Goal: Information Seeking & Learning: Learn about a topic

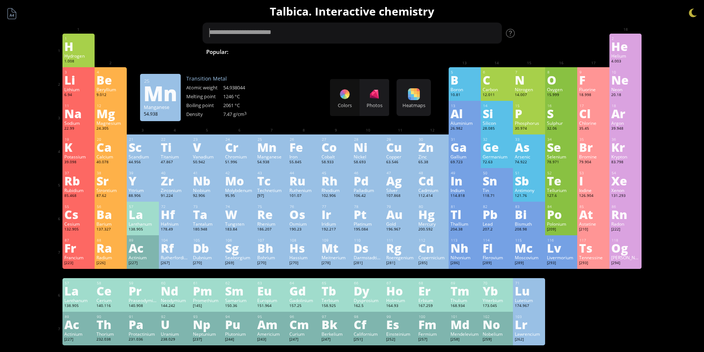
click at [255, 34] on textarea at bounding box center [352, 33] width 299 height 21
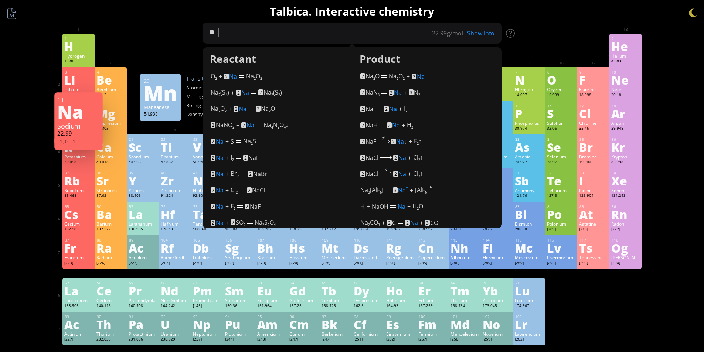
type textarea "*"
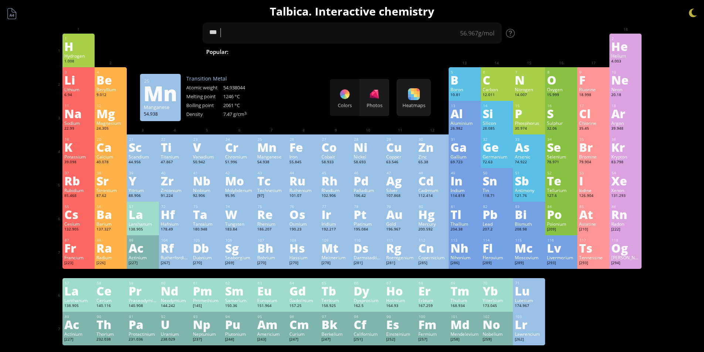
type textarea "**"
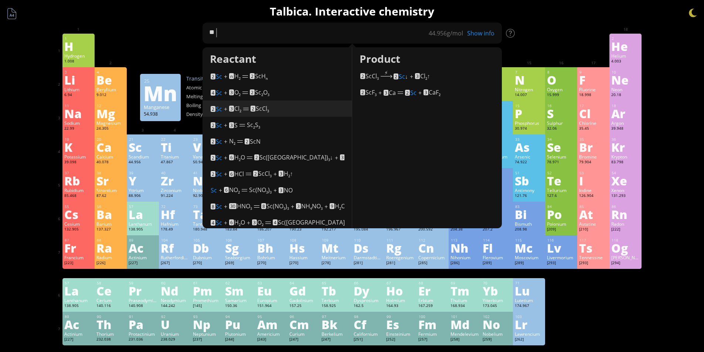
click at [285, 109] on div "2 Sc + 3 Cl 2 2 ScCl 3 (400°C)" at bounding box center [278, 107] width 134 height 11
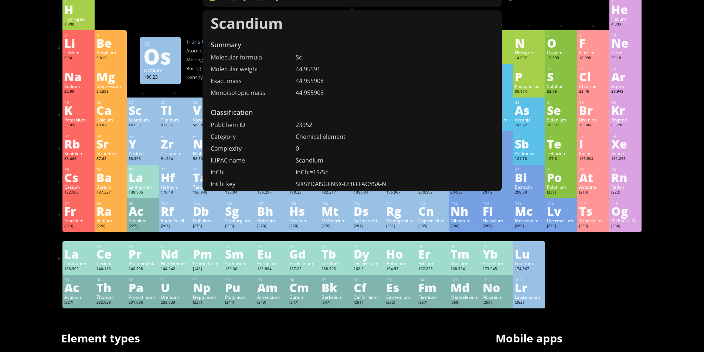
scroll to position [68, 0]
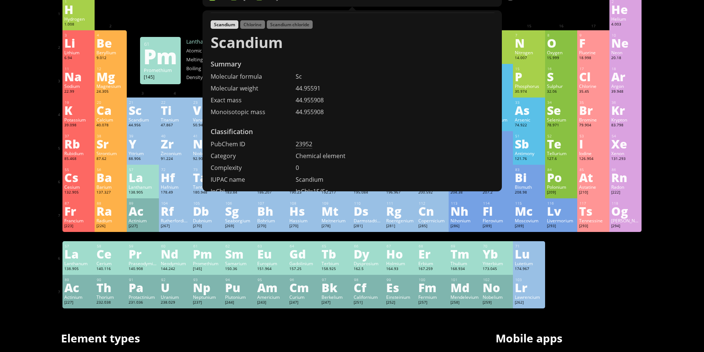
click at [344, 321] on div "Summary Molecular formula Molecular weight Exact mass Monoisotopic mass Classif…" at bounding box center [352, 276] width 599 height 627
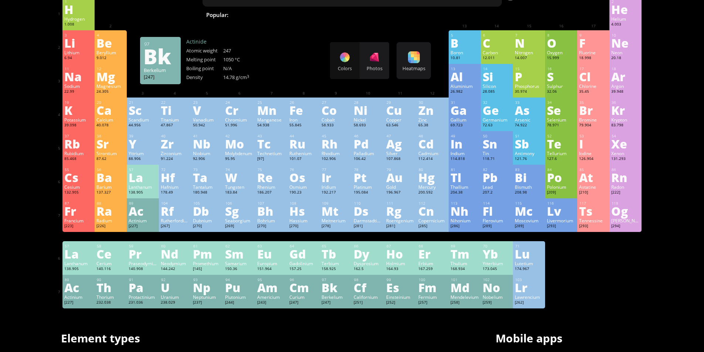
scroll to position [28, 0]
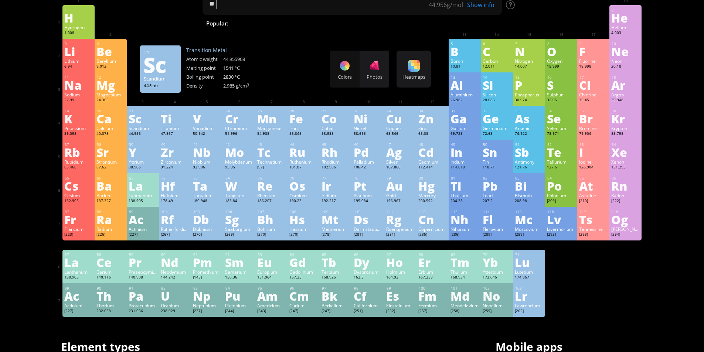
click at [144, 123] on div "Sc" at bounding box center [143, 119] width 28 height 12
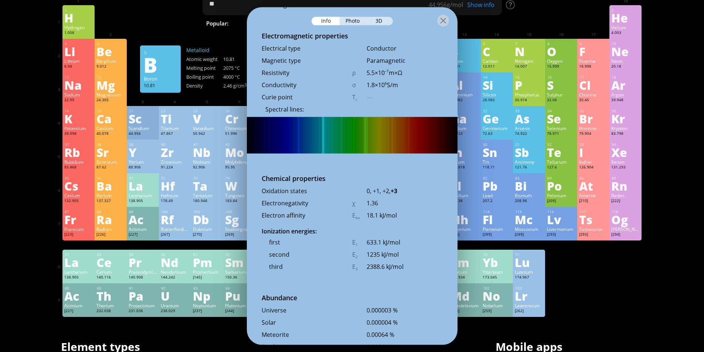
scroll to position [1340, 0]
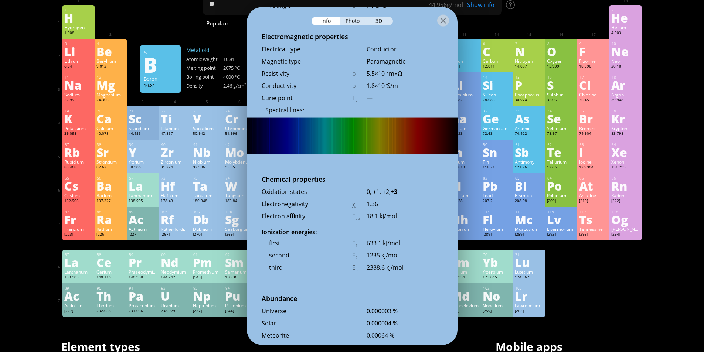
click at [356, 20] on div "Photo" at bounding box center [353, 21] width 27 height 9
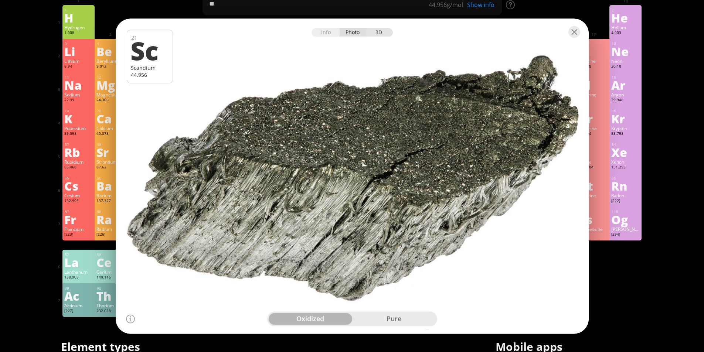
click at [377, 33] on div "3D" at bounding box center [379, 32] width 27 height 9
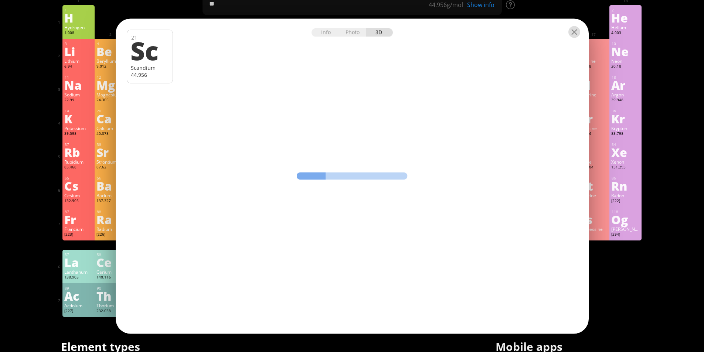
click at [576, 36] on div at bounding box center [575, 32] width 12 height 12
